Goal: Task Accomplishment & Management: Use online tool/utility

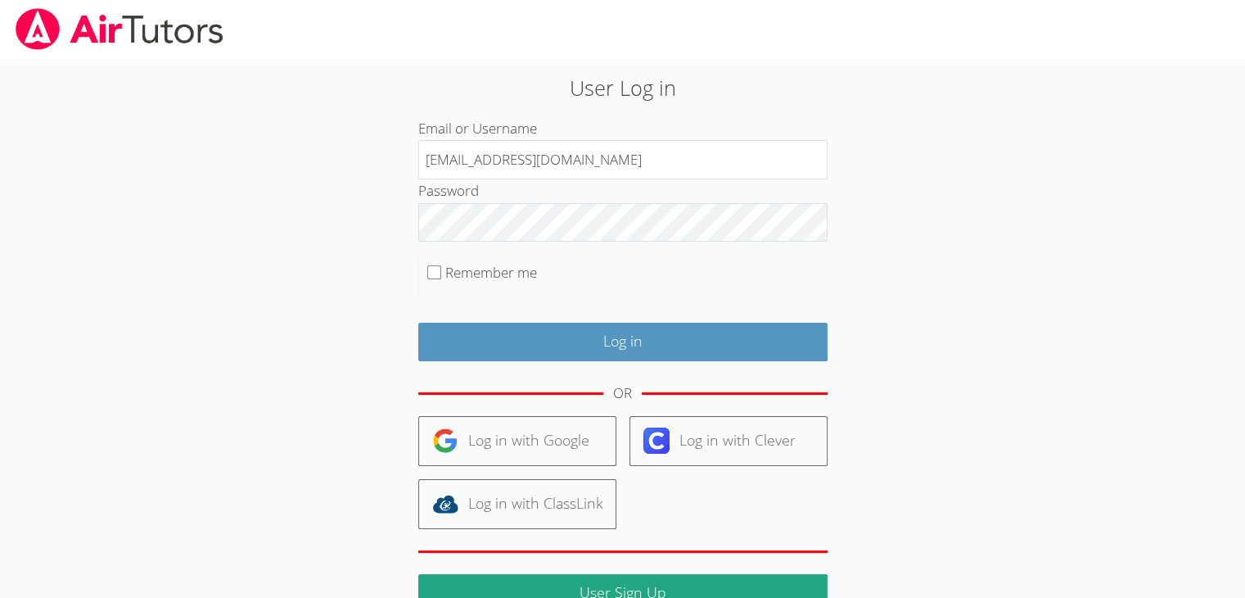
type input "[EMAIL_ADDRESS][DOMAIN_NAME]"
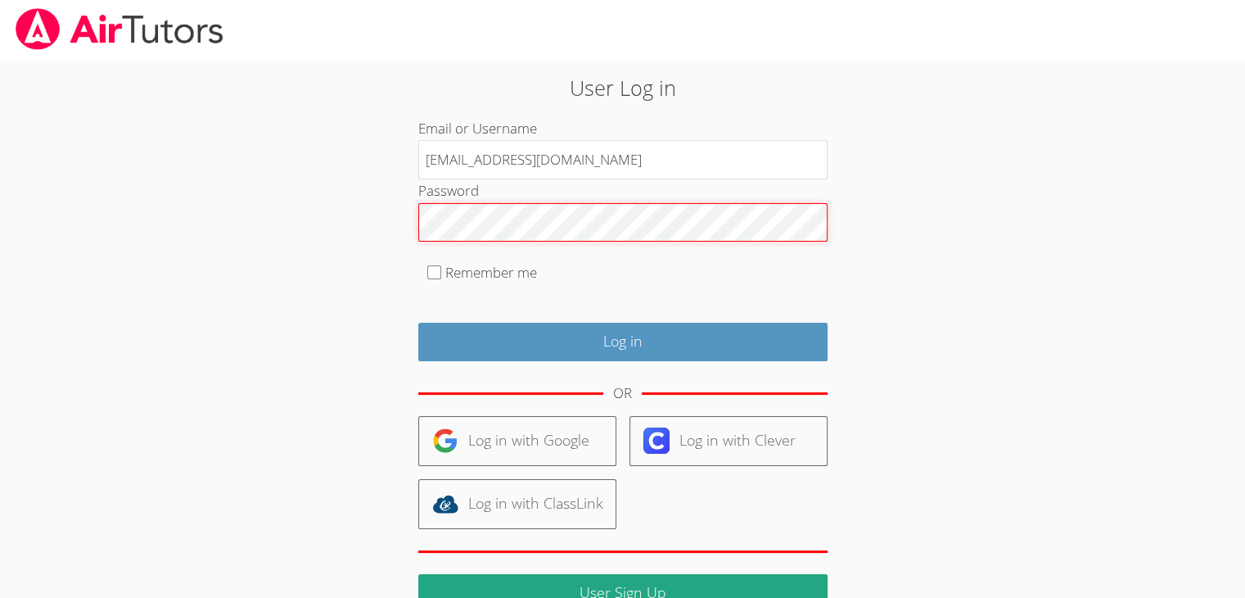
click at [418, 323] on input "Log in" at bounding box center [622, 342] width 409 height 38
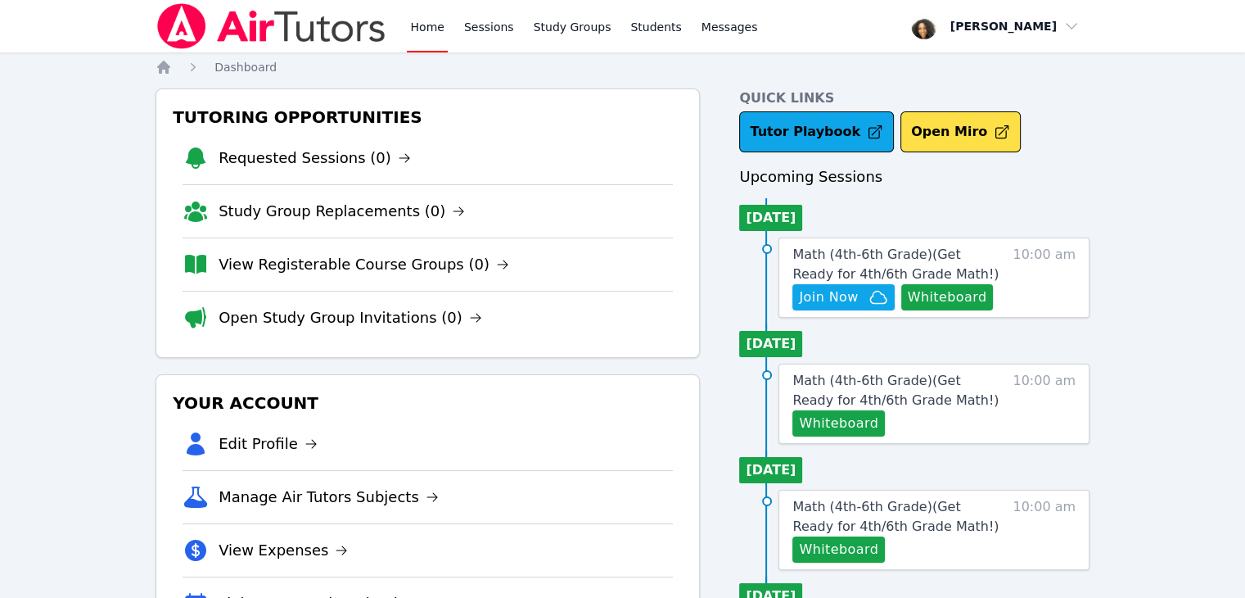
click at [1075, 194] on div "Upcoming Sessions Today Math (4th-6th Grade) ( Get Ready for 4th/6th Grade Math…" at bounding box center [914, 480] width 350 height 630
click at [962, 303] on button "Whiteboard" at bounding box center [947, 297] width 93 height 26
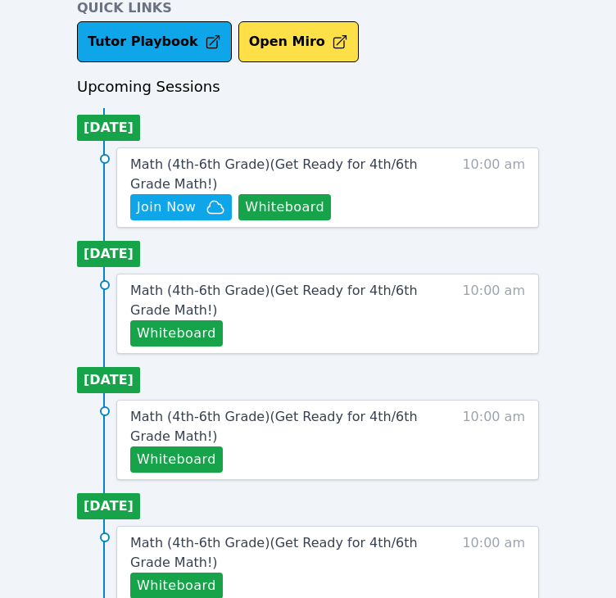
scroll to position [655, 0]
click at [156, 205] on span "Join Now" at bounding box center [166, 207] width 59 height 20
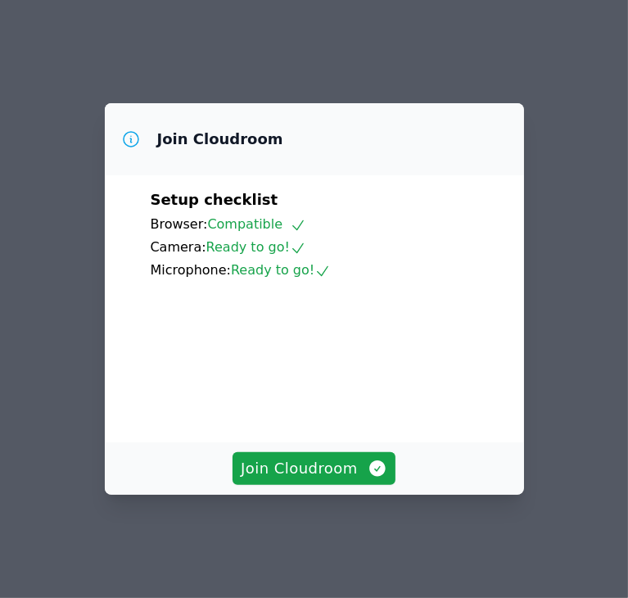
scroll to position [26, 0]
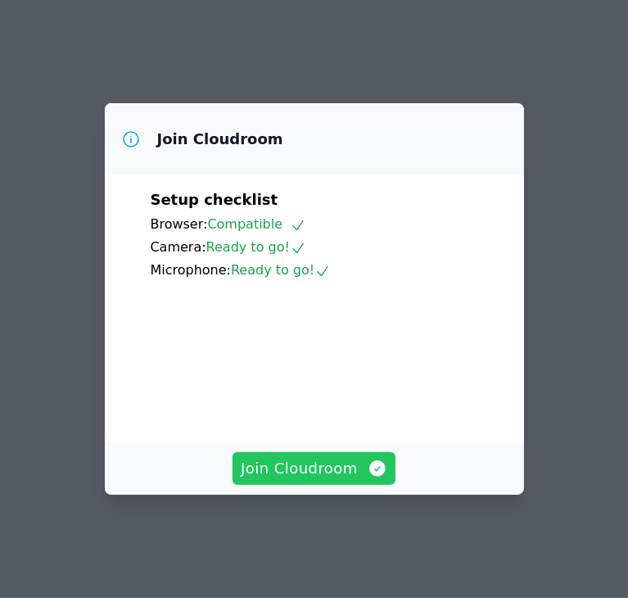
click at [309, 477] on span "Join Cloudroom" at bounding box center [314, 468] width 147 height 23
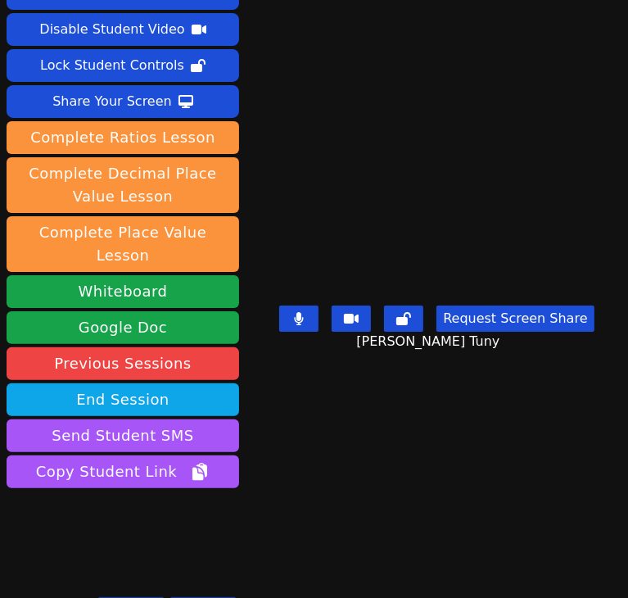
scroll to position [59, 0]
